Goal: Task Accomplishment & Management: Use online tool/utility

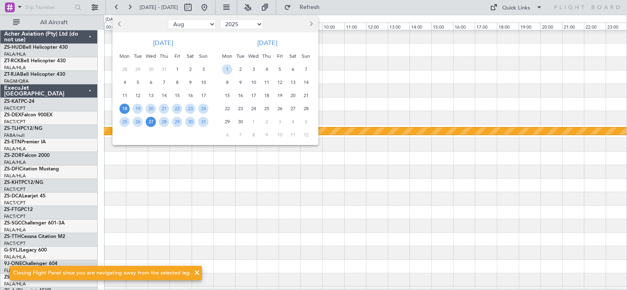
select select "8"
select select "2025"
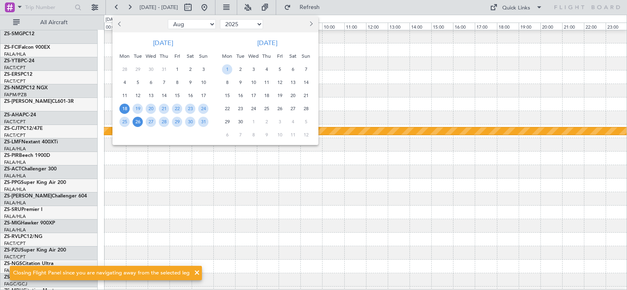
click at [136, 122] on span "26" at bounding box center [138, 122] width 10 height 10
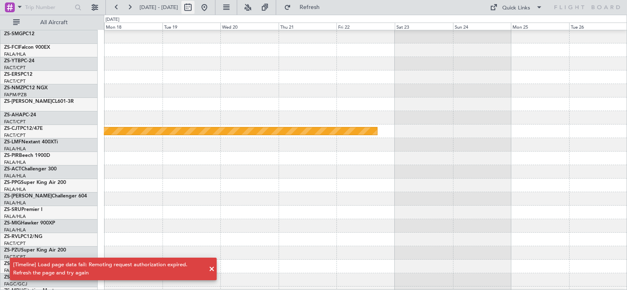
click at [194, 8] on button at bounding box center [187, 7] width 13 height 13
select select "8"
select select "2025"
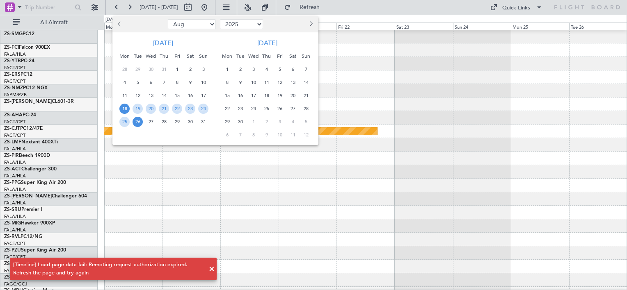
click at [202, 122] on span "31" at bounding box center [203, 122] width 10 height 10
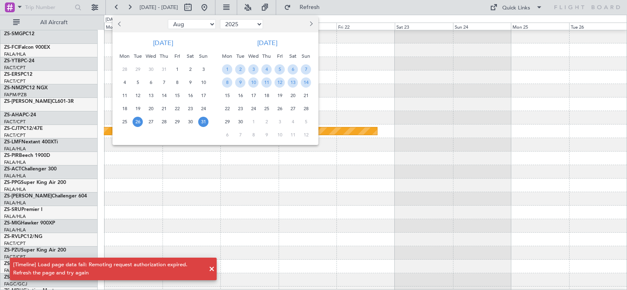
click at [137, 122] on span "26" at bounding box center [138, 122] width 10 height 10
click at [199, 121] on span "31" at bounding box center [203, 122] width 10 height 10
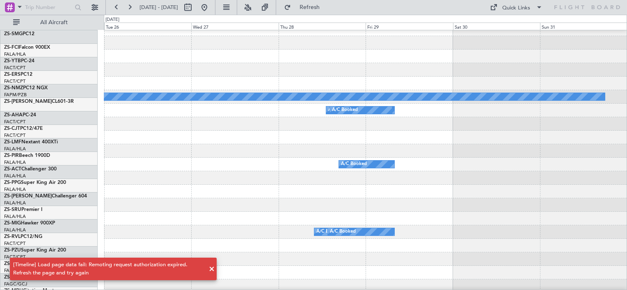
scroll to position [57, 0]
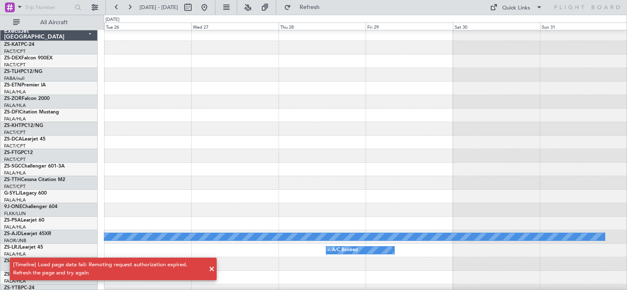
click at [211, 268] on span at bounding box center [212, 270] width 10 height 10
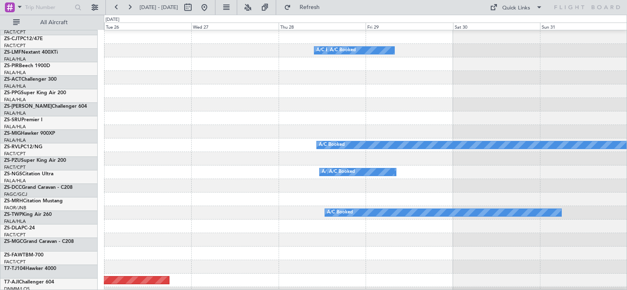
scroll to position [379, 0]
